Goal: Task Accomplishment & Management: Manage account settings

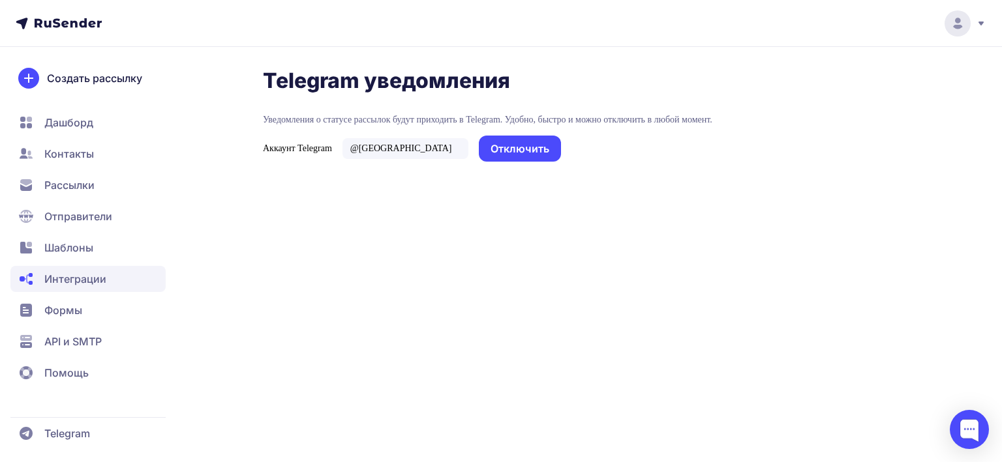
click at [978, 26] on icon at bounding box center [981, 23] width 10 height 10
click at [841, 119] on div "Выйти" at bounding box center [868, 123] width 219 height 26
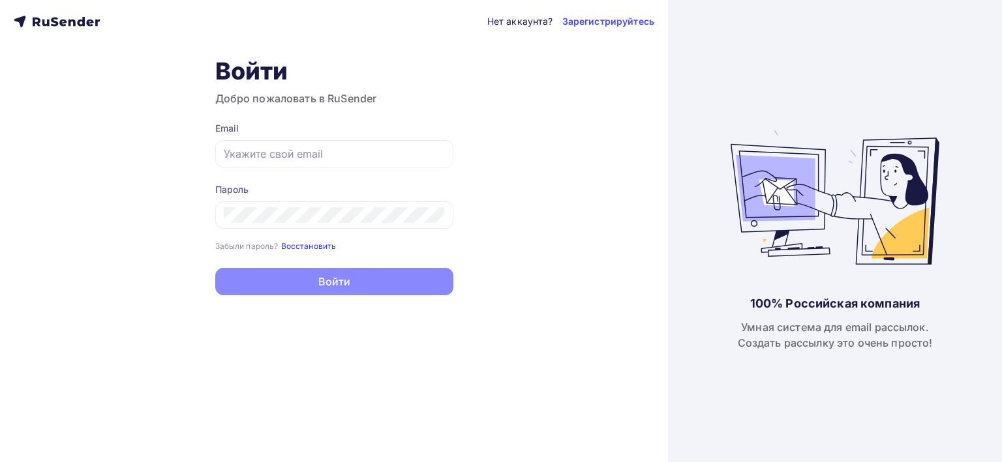
type input "[EMAIL_ADDRESS][DOMAIN_NAME]"
click at [305, 243] on link "Восстановить" at bounding box center [308, 245] width 55 height 11
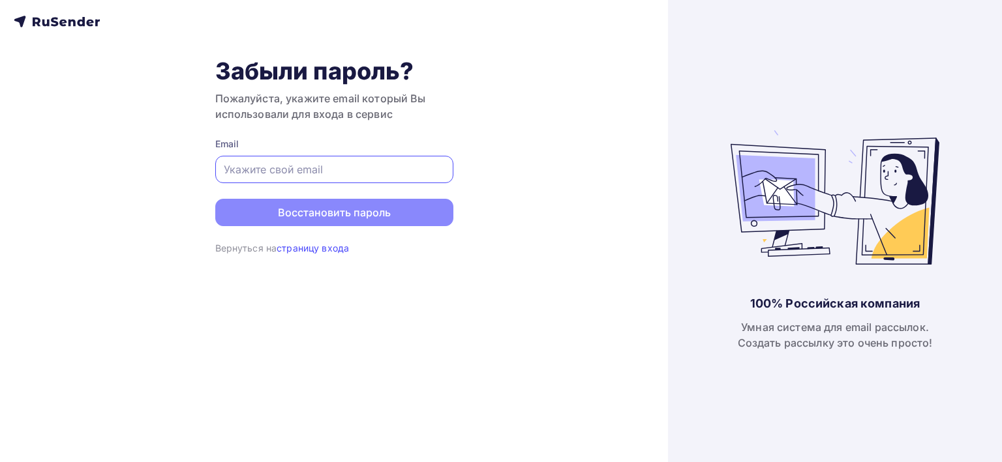
click at [308, 177] on input "text" at bounding box center [334, 170] width 221 height 16
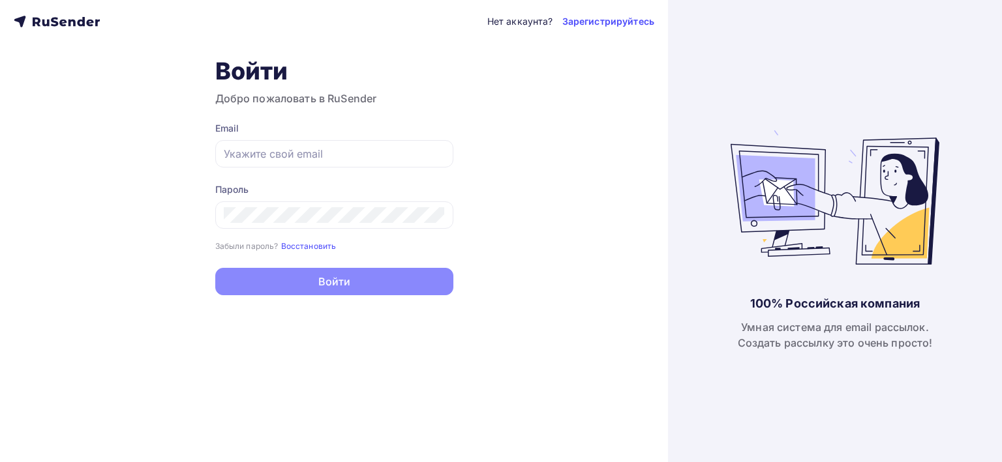
type input "[EMAIL_ADDRESS][DOMAIN_NAME]"
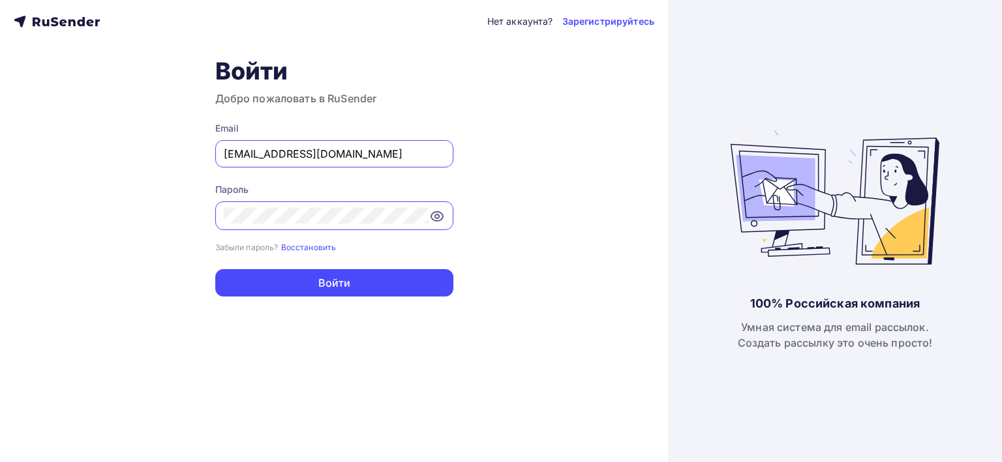
drag, startPoint x: 404, startPoint y: 160, endPoint x: 242, endPoint y: 142, distance: 162.7
click at [243, 143] on div "[EMAIL_ADDRESS][DOMAIN_NAME]" at bounding box center [334, 153] width 238 height 27
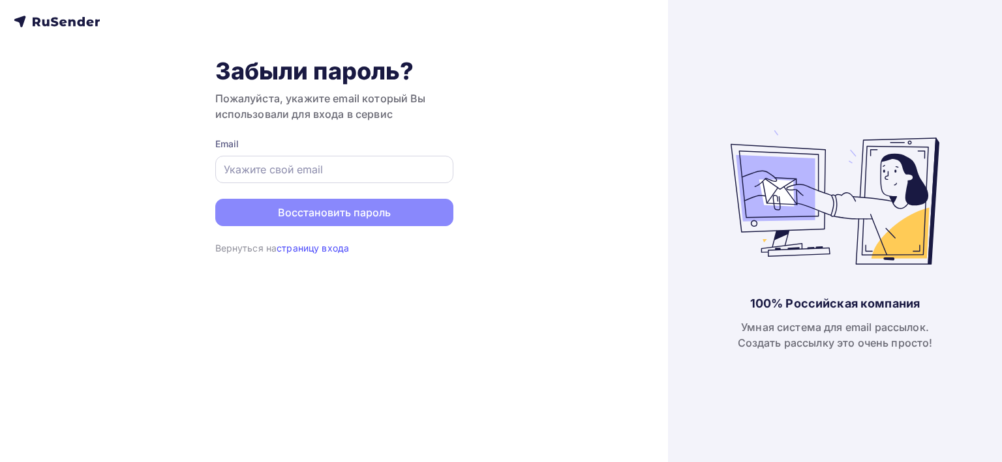
click at [257, 156] on div at bounding box center [334, 169] width 238 height 27
click at [260, 166] on input "text" at bounding box center [334, 170] width 221 height 16
paste input "[EMAIL_ADDRESS][DOMAIN_NAME]"
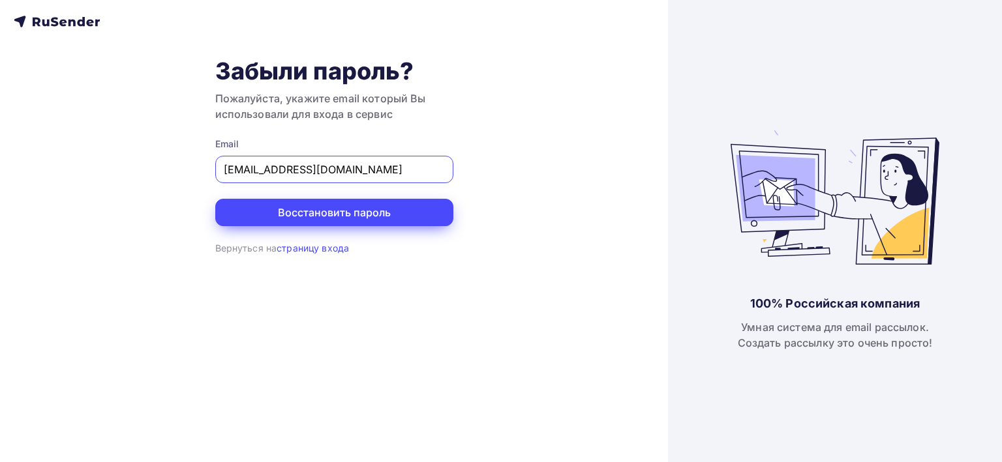
type input "[EMAIL_ADDRESS][DOMAIN_NAME]"
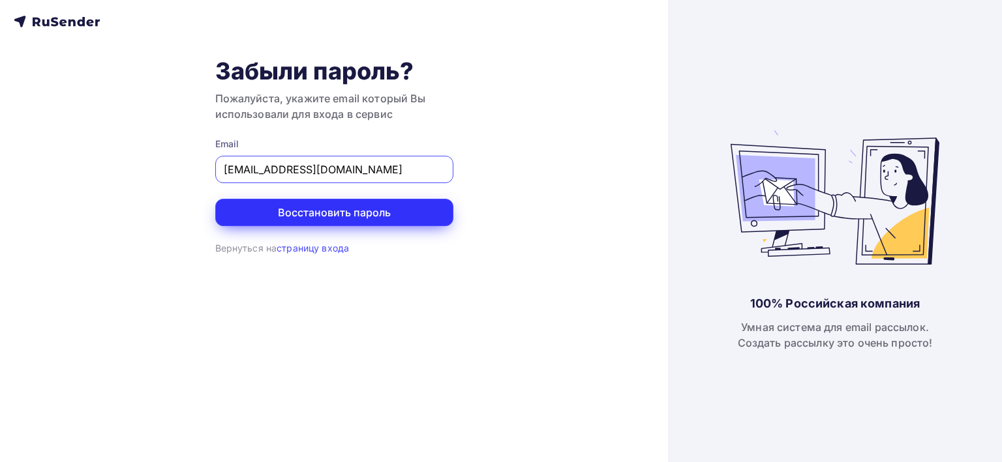
click at [284, 207] on button "Восстановить пароль" at bounding box center [334, 212] width 238 height 27
